Goal: Transaction & Acquisition: Purchase product/service

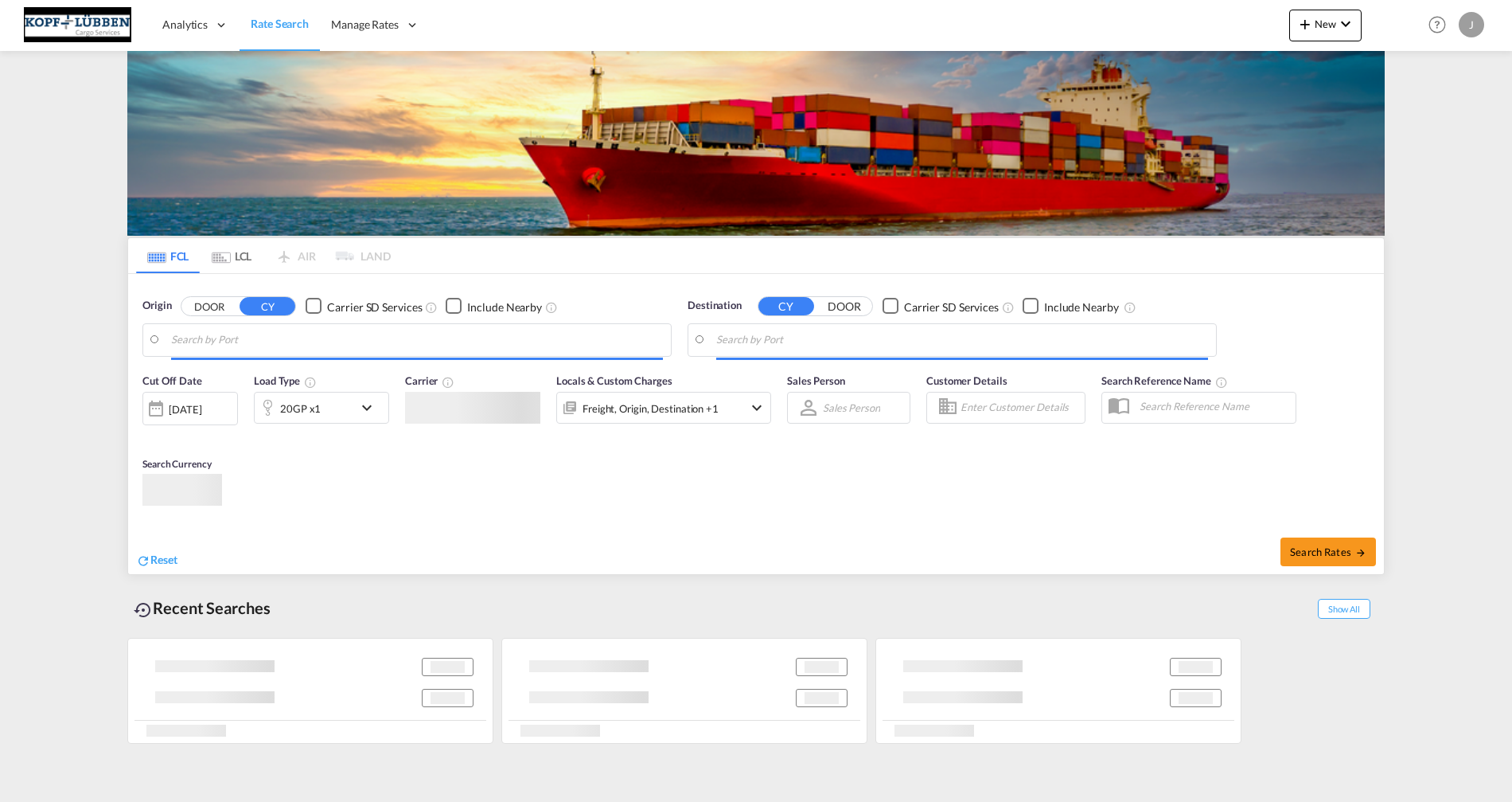
type input "[PERSON_NAME][EMAIL_ADDRESS][PERSON_NAME][DOMAIN_NAME]"
click at [749, 447] on div "Cut Off Date [DATE] [DATE] Load Type 20GP x1 Carrier Locals & Custom Charges Fr…" at bounding box center [755, 469] width 1255 height 208
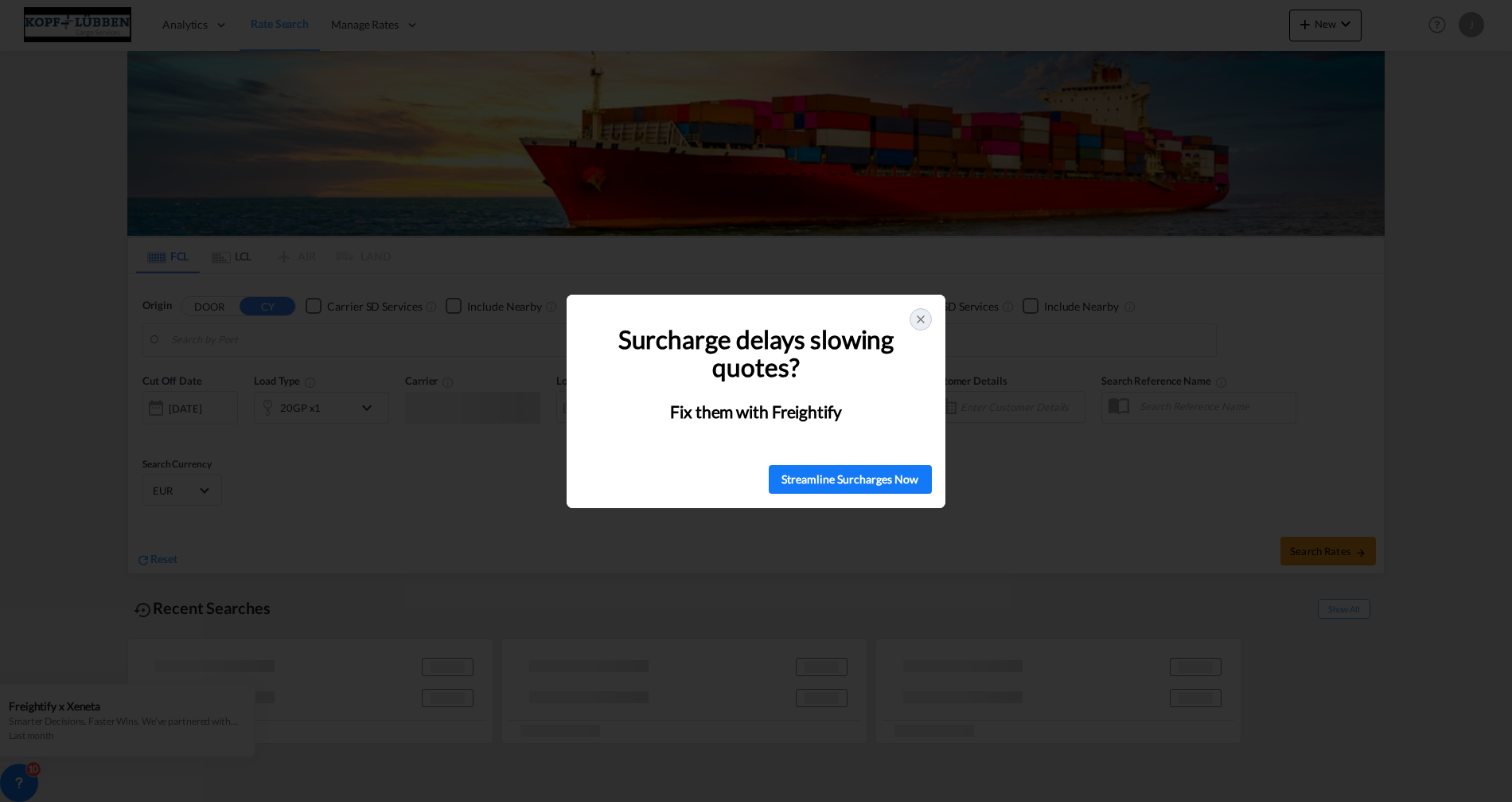
type input "[GEOGRAPHIC_DATA], ESBCN"
type input "[GEOGRAPHIC_DATA], [GEOGRAPHIC_DATA], USCHS"
click at [923, 313] on icon at bounding box center [920, 319] width 13 height 13
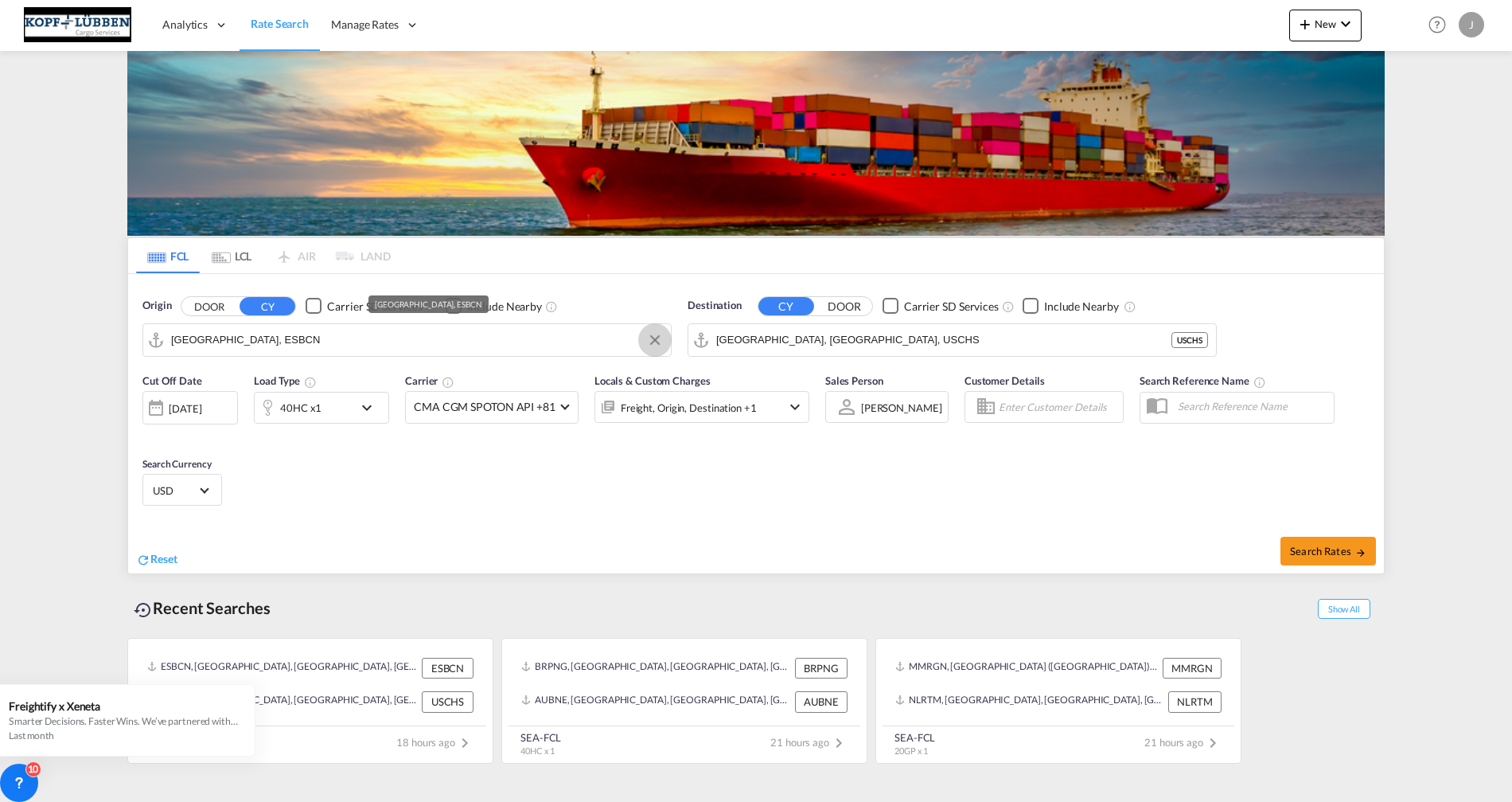
click at [655, 338] on button "Clear Input" at bounding box center [655, 340] width 24 height 24
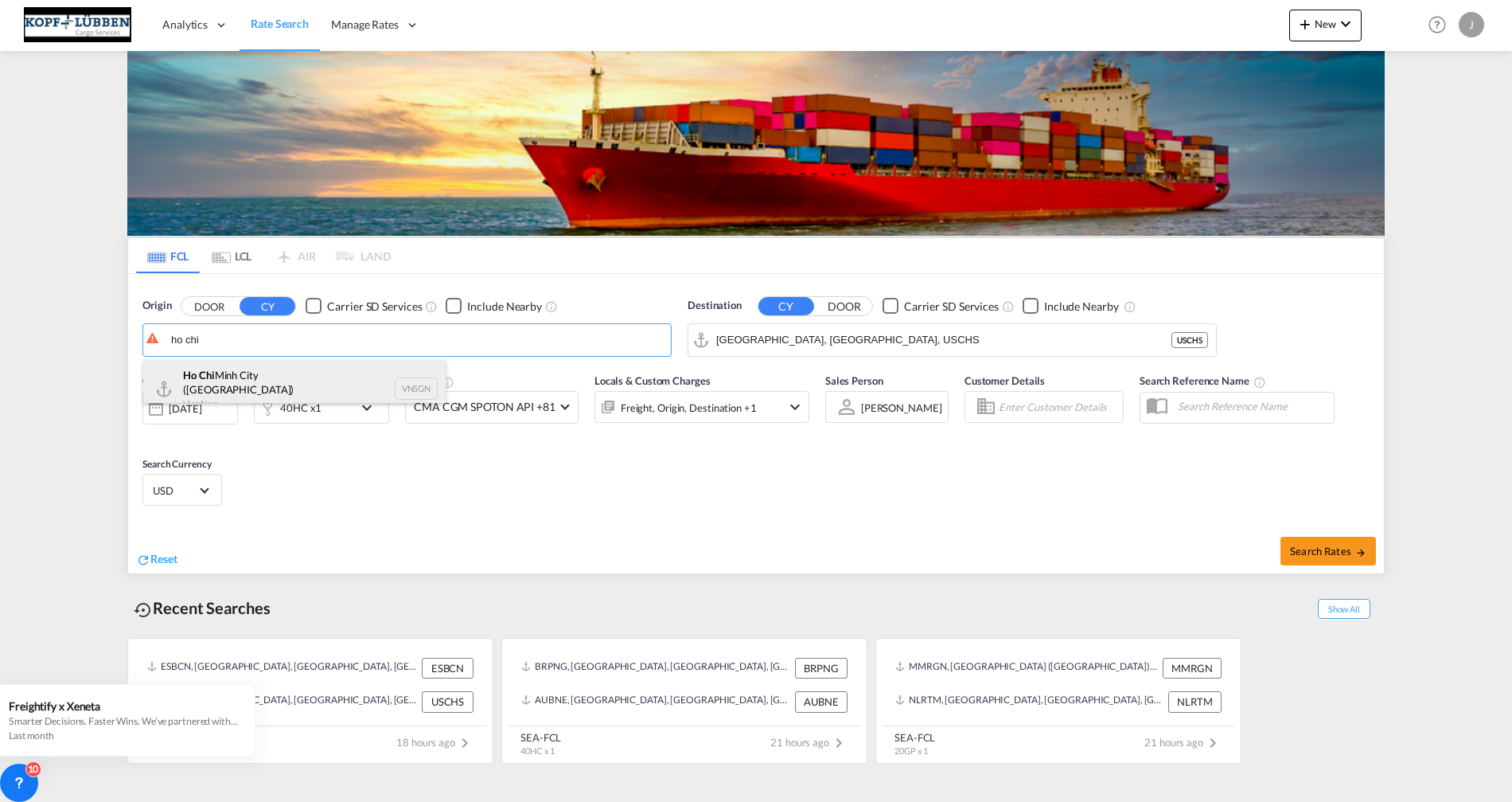
click at [257, 378] on div "Ho Chi Minh City ([GEOGRAPHIC_DATA]) Viet Nam VNSGN" at bounding box center [294, 389] width 302 height 57
type input "Ho Chi Minh City ([GEOGRAPHIC_DATA]), VNSGN"
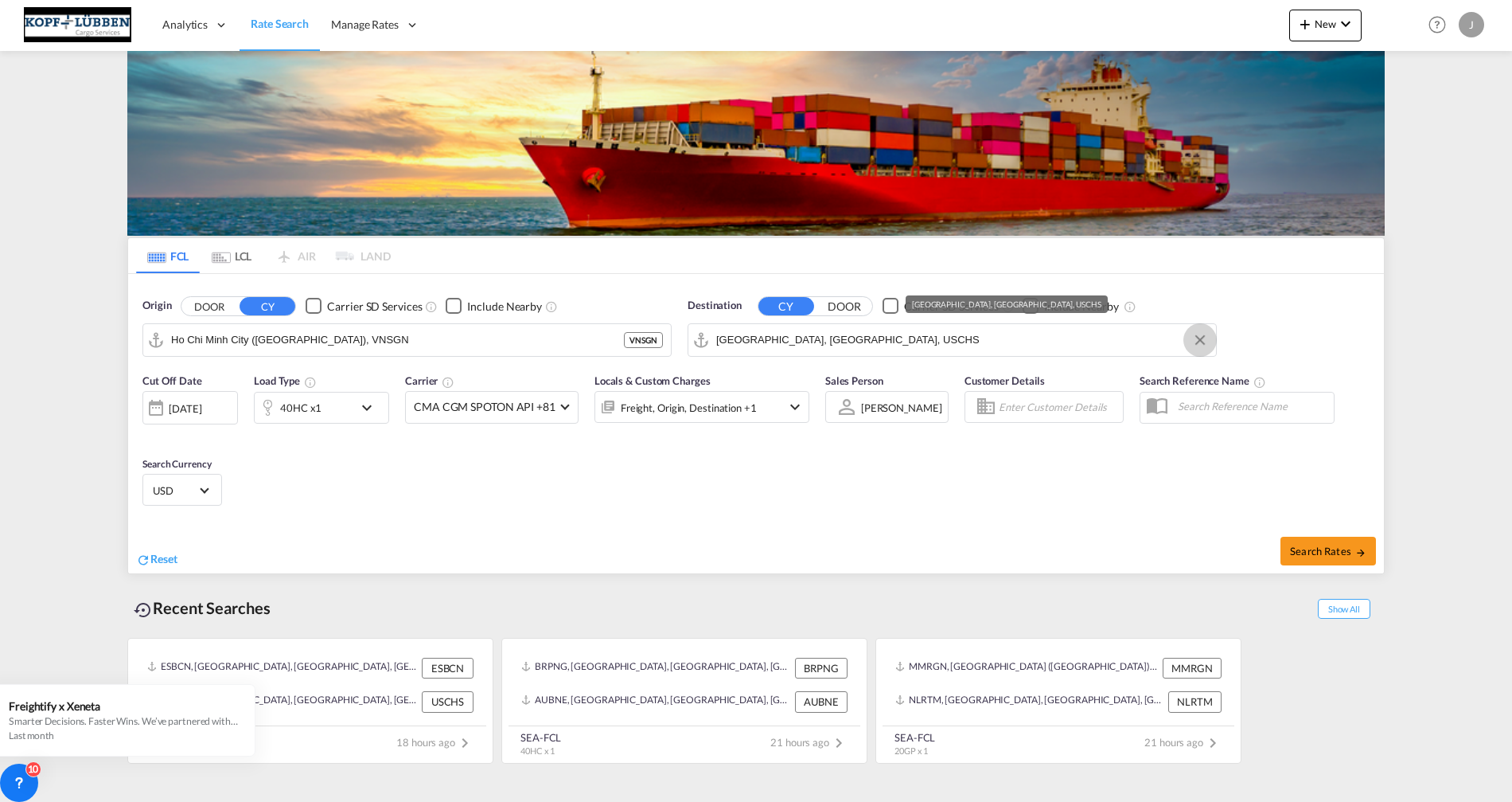
click at [1198, 343] on button "Clear Input" at bounding box center [1200, 340] width 24 height 24
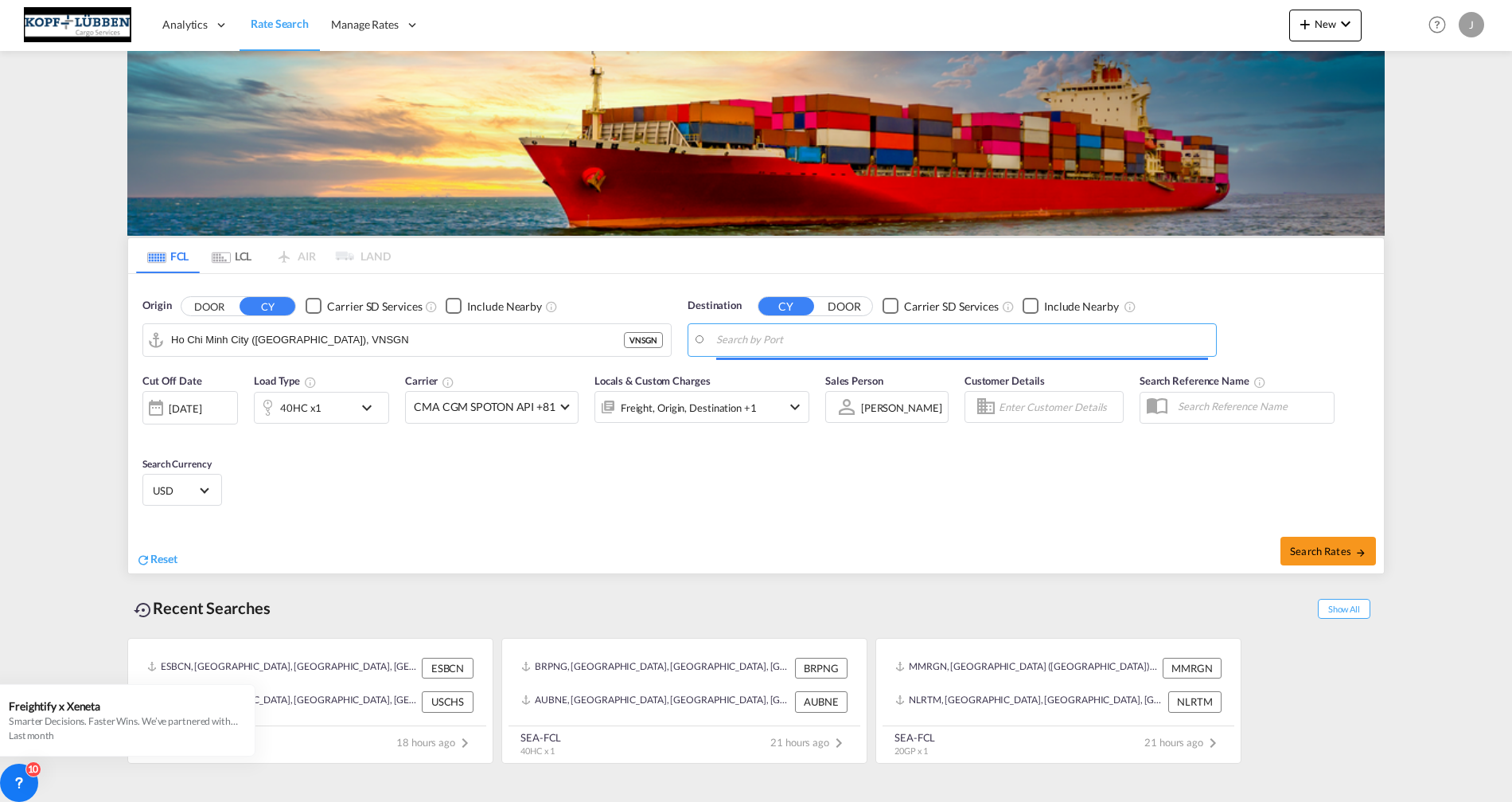
click at [1106, 343] on input "Search by Port" at bounding box center [962, 340] width 491 height 24
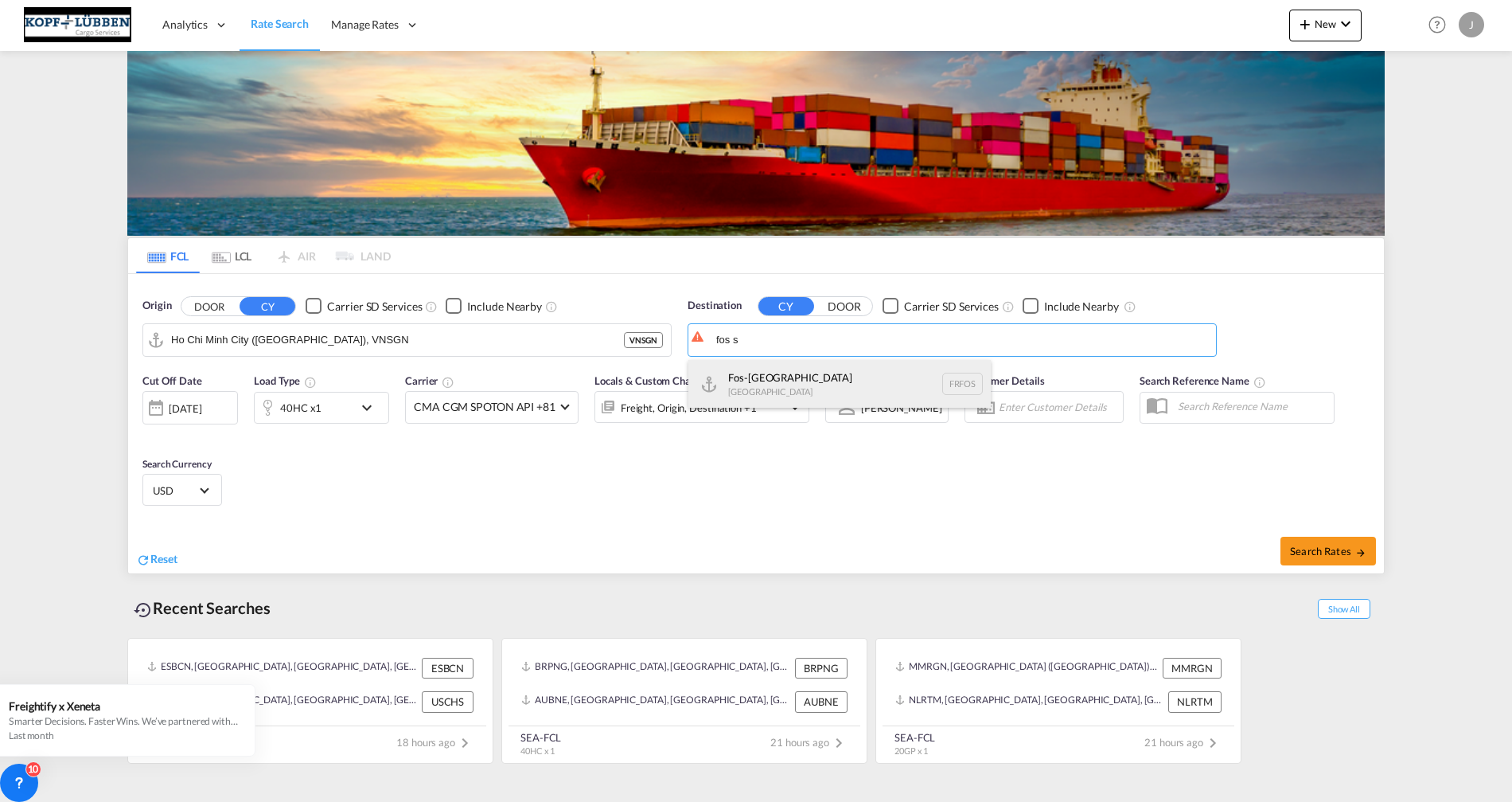
click at [770, 380] on div "Fos-sur-Mer [GEOGRAPHIC_DATA] [GEOGRAPHIC_DATA]" at bounding box center [839, 384] width 302 height 48
type input "Fos-[GEOGRAPHIC_DATA], [GEOGRAPHIC_DATA]"
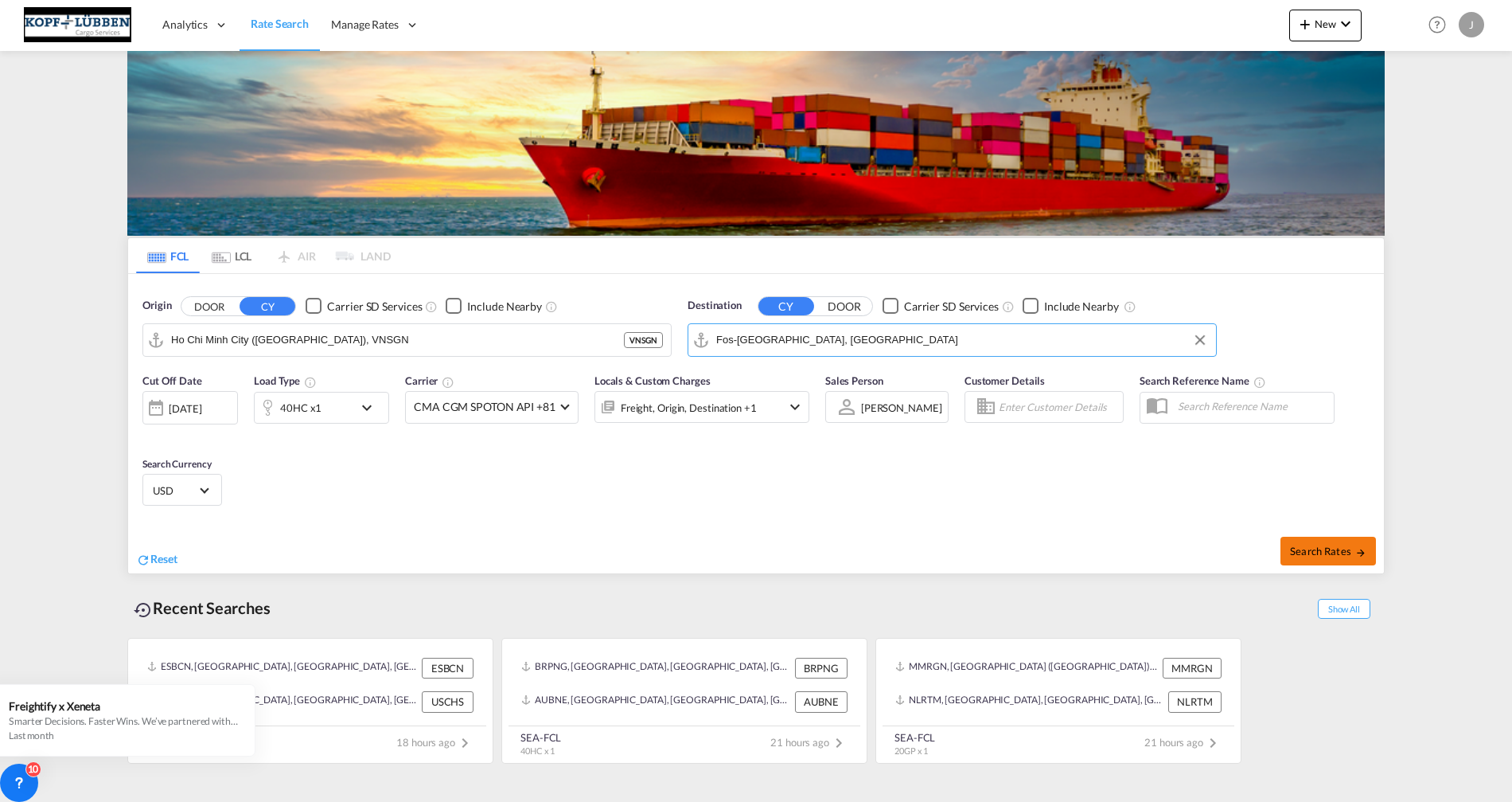
click at [1336, 550] on span "Search Rates" at bounding box center [1328, 550] width 76 height 13
type input "VNSGN to FRFOS / [DATE]"
